Goal: Task Accomplishment & Management: Manage account settings

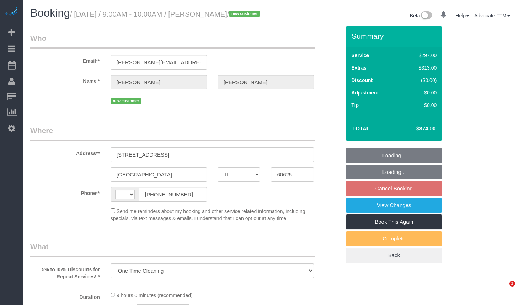
select select "IL"
select select "string:[GEOGRAPHIC_DATA]"
select select "514"
select select "number:1"
select select "number:58"
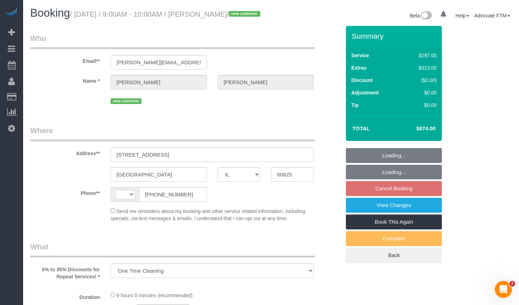
select select "number:139"
select select "number:106"
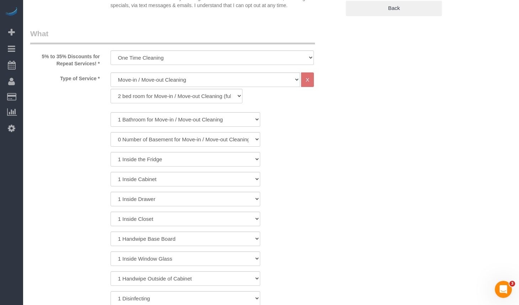
select select "object:1316"
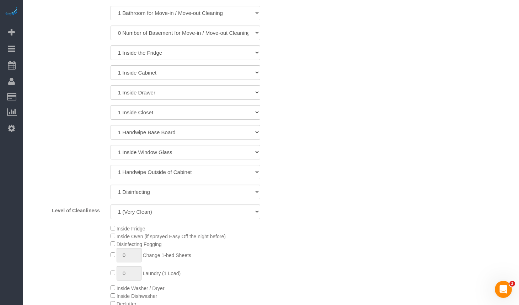
select select "spot1"
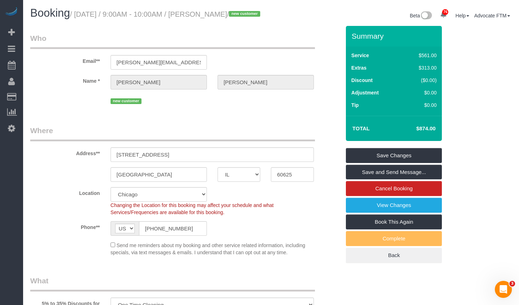
drag, startPoint x: 200, startPoint y: 14, endPoint x: 248, endPoint y: 16, distance: 47.3
click at [248, 16] on small "/ [DATE] / 9:00AM - 10:00AM / [PERSON_NAME] / new customer" at bounding box center [166, 14] width 192 height 8
click at [253, 19] on h1 "Booking / [DATE] / 9:00AM - 10:00AM / [PERSON_NAME] / new customer" at bounding box center [148, 13] width 236 height 12
drag, startPoint x: 412, startPoint y: 138, endPoint x: 429, endPoint y: 136, distance: 17.2
click at [429, 132] on h4 "$874.00" at bounding box center [415, 129] width 41 height 6
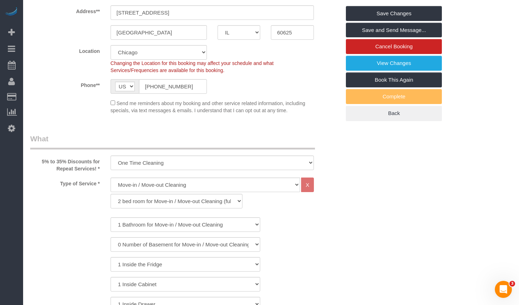
scroll to position [178, 0]
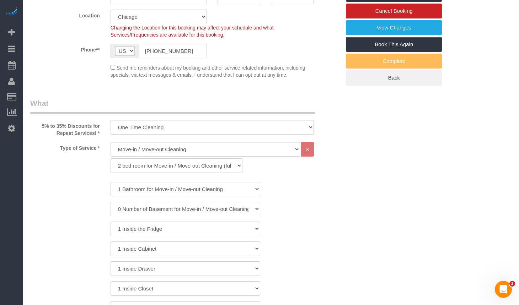
click at [168, 58] on input "[PHONE_NUMBER]" at bounding box center [173, 51] width 68 height 15
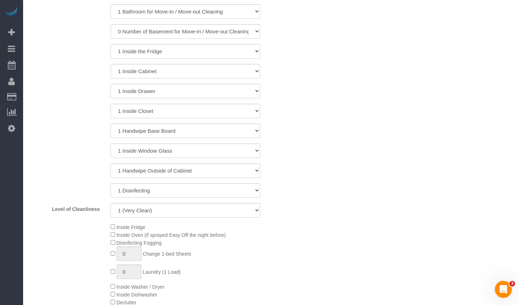
scroll to position [107, 0]
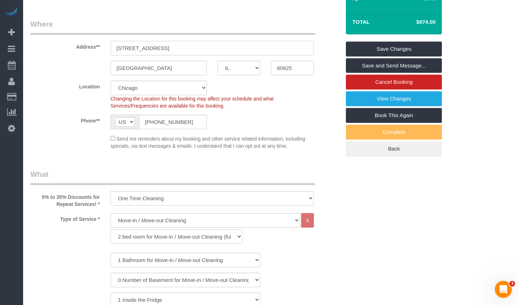
drag, startPoint x: 198, startPoint y: 58, endPoint x: 78, endPoint y: 55, distance: 120.6
click at [78, 55] on div "Address** [STREET_ADDRESS]" at bounding box center [185, 37] width 321 height 37
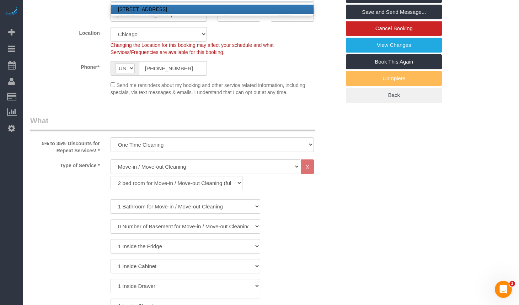
scroll to position [160, 0]
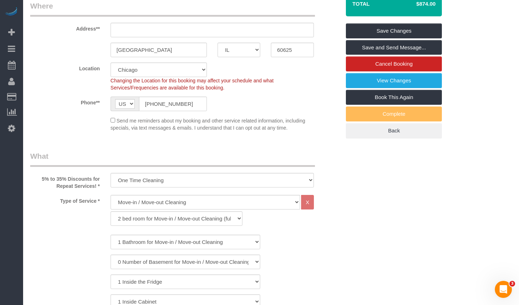
scroll to position [54, 0]
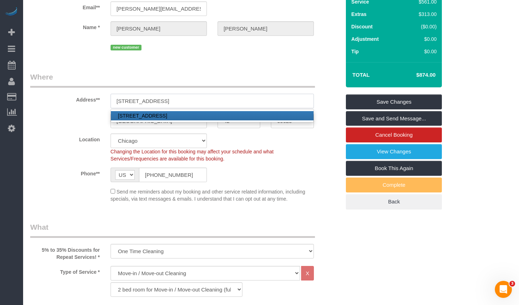
type input "[STREET_ADDRESS]"
click at [223, 81] on legend "Where" at bounding box center [172, 80] width 285 height 16
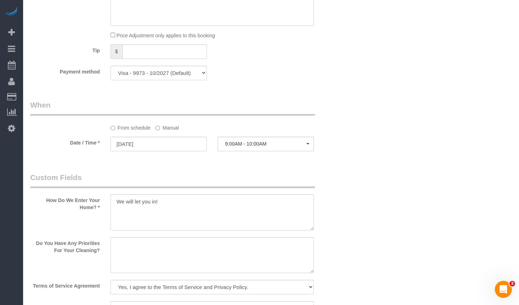
scroll to position [853, 0]
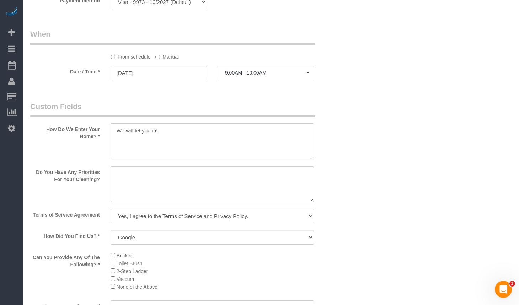
drag, startPoint x: 170, startPoint y: 149, endPoint x: 169, endPoint y: 154, distance: 5.2
click at [169, 154] on textarea at bounding box center [212, 141] width 203 height 36
click at [178, 192] on textarea at bounding box center [212, 184] width 203 height 36
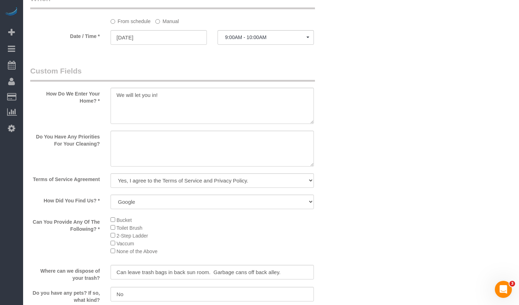
scroll to position [782, 0]
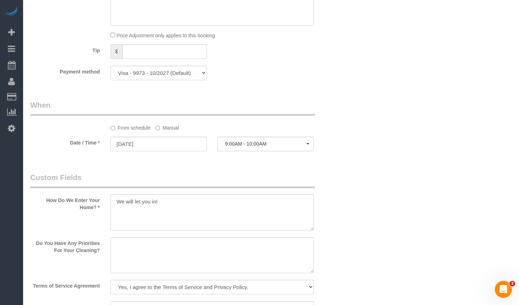
click at [395, 123] on div "Who Email** [PERSON_NAME][EMAIL_ADDRESS][PERSON_NAME][DOMAIN_NAME] Name * [PERS…" at bounding box center [271, 44] width 482 height 1601
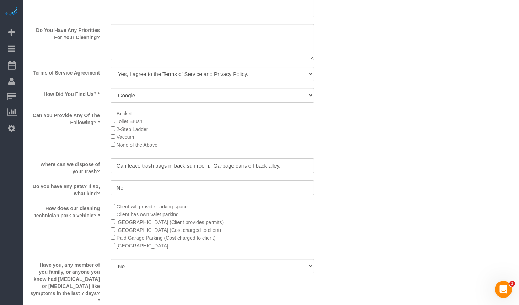
scroll to position [925, 0]
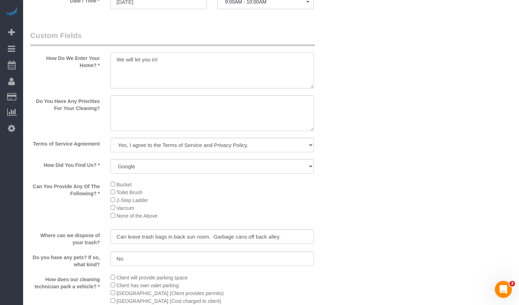
click at [201, 71] on textarea at bounding box center [212, 70] width 203 height 36
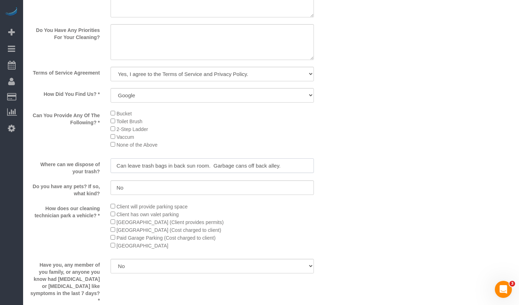
drag, startPoint x: 114, startPoint y: 174, endPoint x: 280, endPoint y: 170, distance: 166.1
click at [280, 170] on input "Can leave trash bags in back sun room. Garbage cans off back alley." at bounding box center [212, 166] width 203 height 15
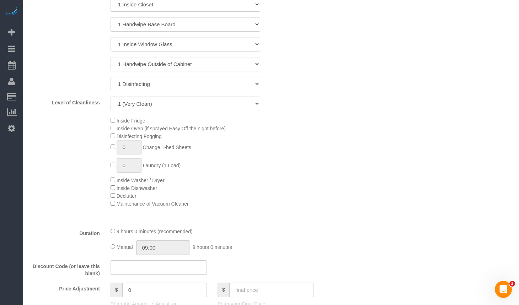
scroll to position [320, 0]
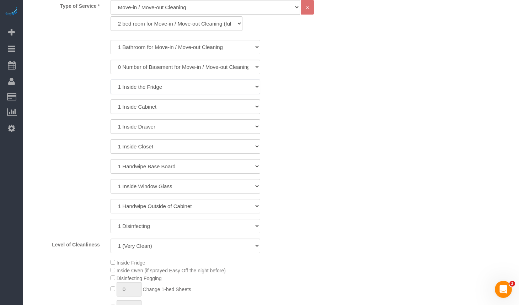
click at [196, 94] on select "1 Inside the Fridge" at bounding box center [186, 87] width 150 height 15
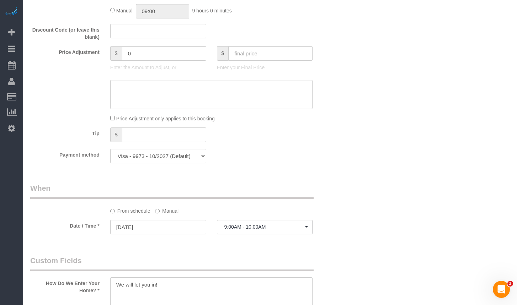
scroll to position [664, 0]
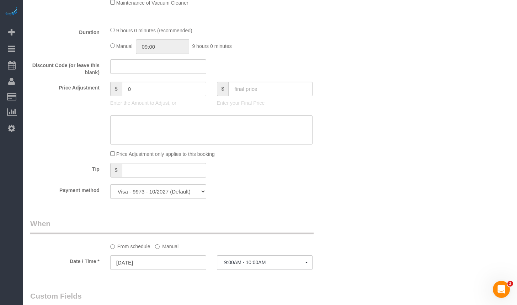
click at [403, 222] on div "Who Email** [PERSON_NAME][EMAIL_ADDRESS][PERSON_NAME][DOMAIN_NAME] Name * [PERS…" at bounding box center [270, 162] width 480 height 1601
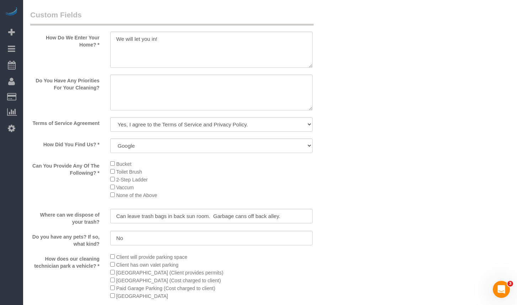
scroll to position [874, 0]
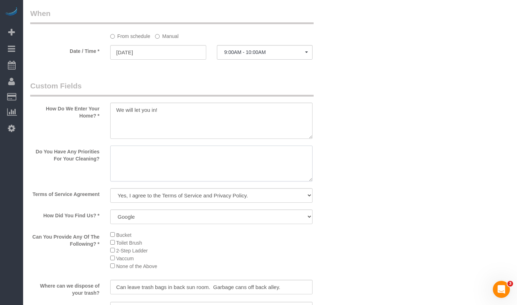
click at [162, 177] on textarea at bounding box center [211, 164] width 203 height 36
click at [131, 163] on textarea at bounding box center [211, 164] width 203 height 36
click at [227, 168] on textarea at bounding box center [211, 164] width 203 height 36
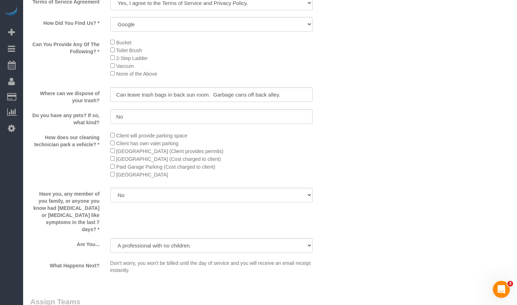
scroll to position [889, 0]
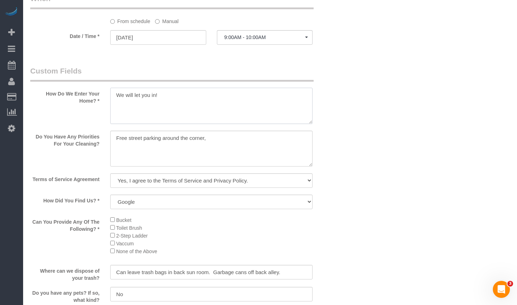
click at [188, 108] on textarea at bounding box center [211, 106] width 203 height 36
click at [226, 151] on textarea at bounding box center [211, 149] width 203 height 36
click at [117, 147] on textarea at bounding box center [211, 149] width 203 height 36
click at [144, 148] on textarea at bounding box center [211, 149] width 203 height 36
click at [150, 147] on textarea at bounding box center [211, 149] width 203 height 36
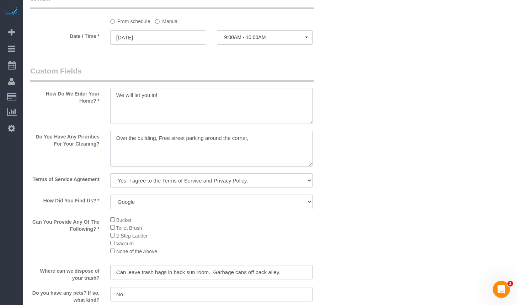
click at [157, 145] on textarea at bounding box center [211, 149] width 203 height 36
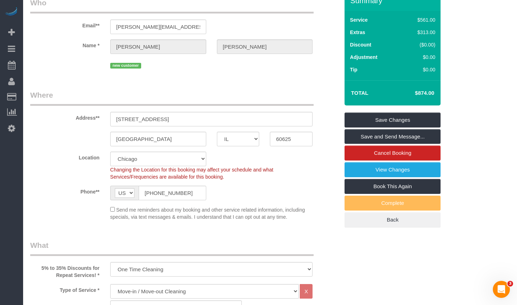
scroll to position [0, 0]
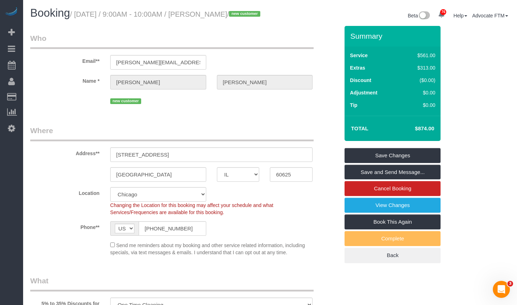
type textarea "Own the building, preapring Free street parking around the corner,"
drag, startPoint x: 247, startPoint y: 14, endPoint x: 200, endPoint y: 16, distance: 46.6
click at [200, 16] on small "/ [DATE] / 9:00AM - 10:00AM / [PERSON_NAME] / new customer" at bounding box center [166, 14] width 192 height 8
copy small "[PERSON_NAME]"
drag, startPoint x: 413, startPoint y: 137, endPoint x: 426, endPoint y: 137, distance: 13.9
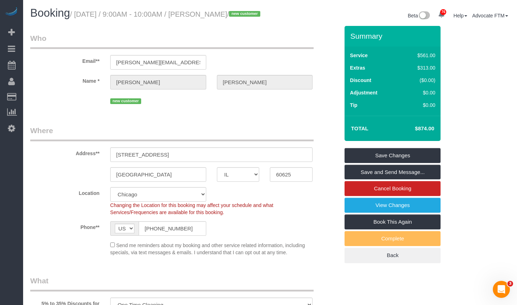
click at [426, 132] on h4 "$874.00" at bounding box center [414, 129] width 41 height 6
copy h4 "$874"
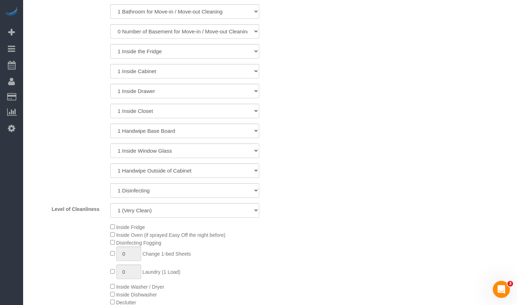
scroll to position [605, 0]
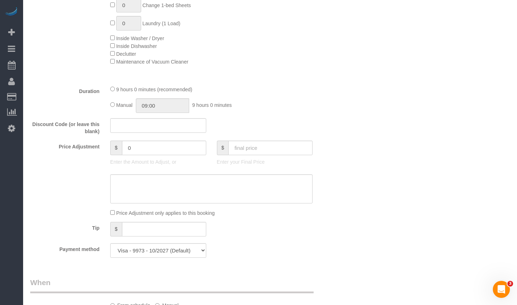
click at [367, 108] on div "Who Email** [PERSON_NAME][EMAIL_ADDRESS][PERSON_NAME][DOMAIN_NAME] Name * [PERS…" at bounding box center [270, 221] width 480 height 1601
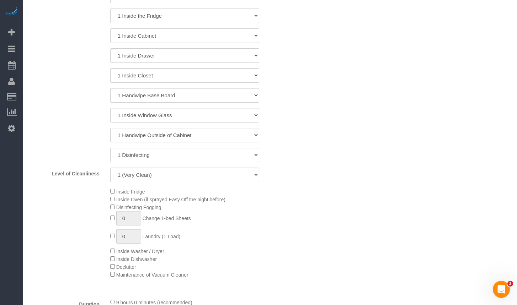
scroll to position [569, 0]
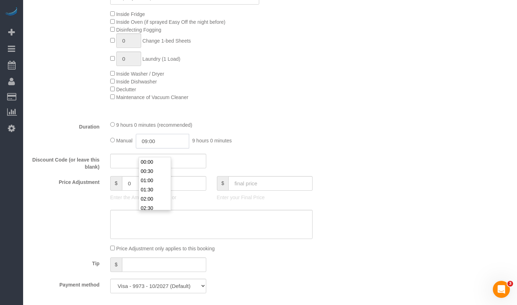
drag, startPoint x: 172, startPoint y: 150, endPoint x: 117, endPoint y: 149, distance: 55.5
click at [128, 149] on div "Manual 09:00 9 hours 0 minutes" at bounding box center [211, 141] width 203 height 15
type input "11"
select select "spot6"
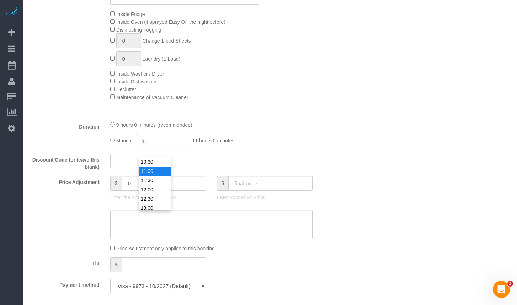
select select "spot11"
type input "11:00"
drag, startPoint x: 331, startPoint y: 104, endPoint x: 321, endPoint y: 103, distance: 9.7
click at [329, 101] on div "Inside Fridge Inside Oven (if sprayed Easy Off the night before) Disinfecting F…" at bounding box center [225, 55] width 240 height 91
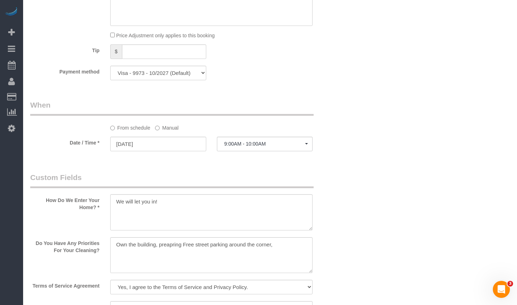
scroll to position [818, 0]
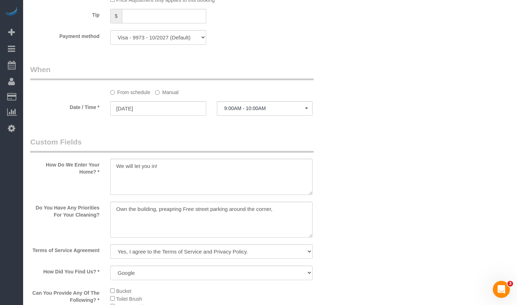
click at [165, 96] on label "Manual" at bounding box center [166, 91] width 23 height 10
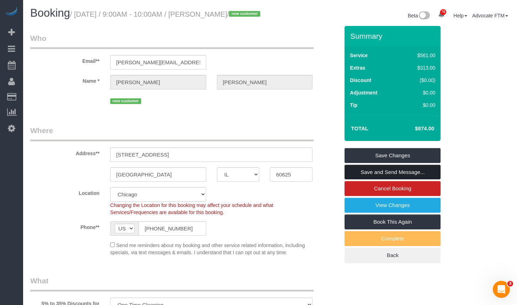
scroll to position [71, 0]
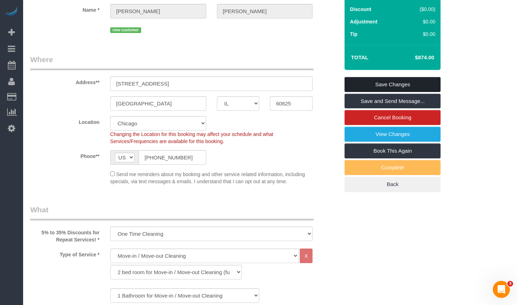
click at [408, 92] on link "Save Changes" at bounding box center [393, 84] width 96 height 15
